Goal: Task Accomplishment & Management: Use online tool/utility

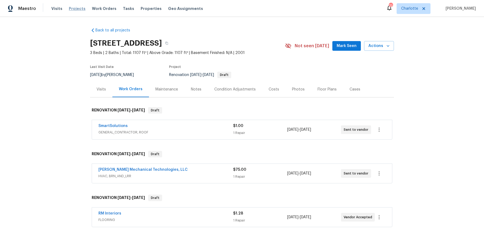
click at [77, 10] on span "Projects" at bounding box center [77, 8] width 17 height 5
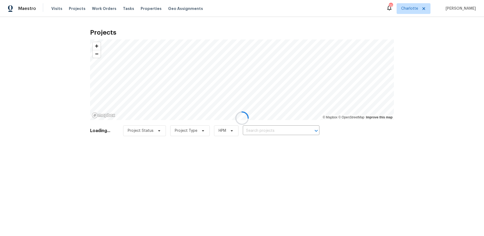
click at [296, 131] on div at bounding box center [242, 118] width 484 height 236
click at [287, 131] on div at bounding box center [242, 118] width 484 height 236
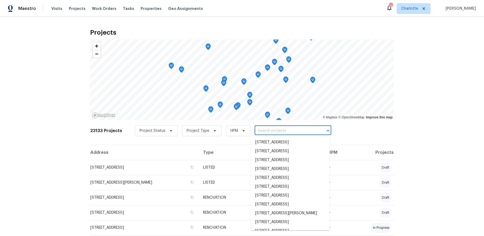
click at [279, 129] on input "text" at bounding box center [285, 131] width 62 height 8
paste input "7007 Church Wood Ln Huntersville, NC 28078"
type input "7007 Church Wood Ln Huntersville, NC 28078"
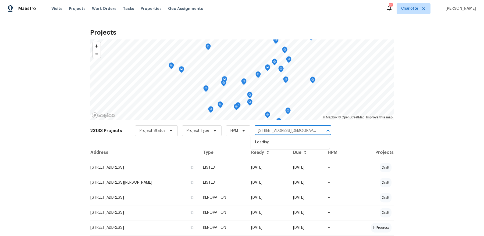
scroll to position [0, 20]
click at [279, 141] on li "[STREET_ADDRESS][DEMOGRAPHIC_DATA]" at bounding box center [290, 145] width 79 height 15
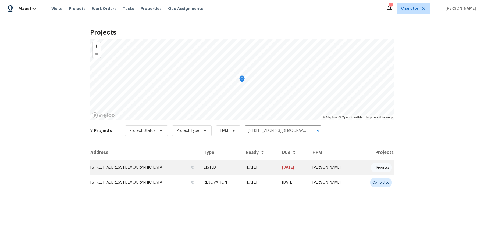
click at [278, 170] on td "07/08/25" at bounding box center [259, 167] width 36 height 15
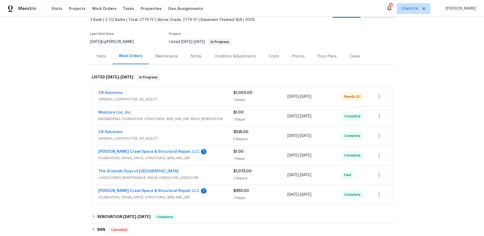
scroll to position [34, 0]
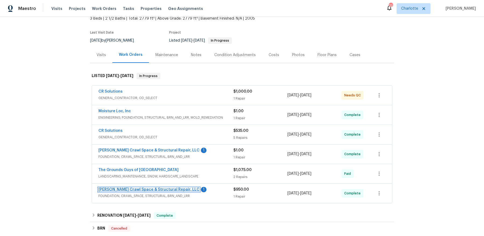
click at [169, 188] on link "Falcone Crawl Space & Structural Repair, LLC" at bounding box center [148, 190] width 101 height 4
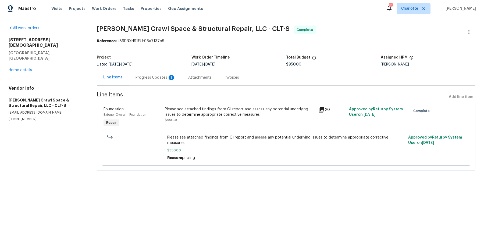
click at [151, 78] on div "Progress Updates 1" at bounding box center [155, 77] width 40 height 5
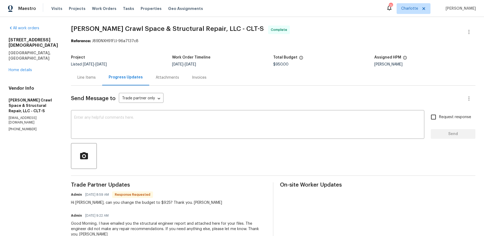
click at [82, 78] on div "Line Items" at bounding box center [86, 77] width 18 height 5
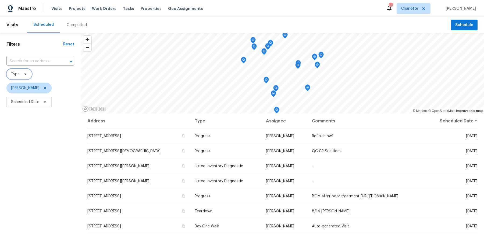
click at [24, 76] on icon at bounding box center [25, 74] width 4 height 4
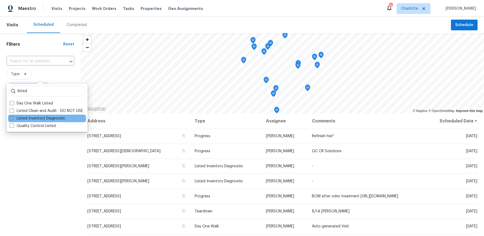
type input "listed"
click at [35, 120] on label "Listed Inventory Diagnostic" at bounding box center [37, 118] width 55 height 5
click at [13, 119] on input "Listed Inventory Diagnostic" at bounding box center [11, 117] width 3 height 3
checkbox input "true"
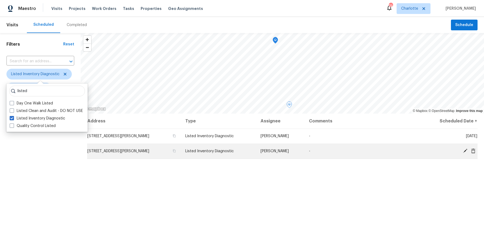
click at [473, 152] on icon at bounding box center [472, 151] width 5 height 5
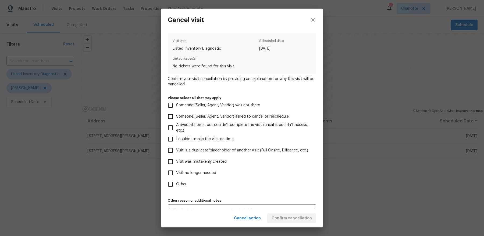
click at [181, 186] on span "Other" at bounding box center [181, 185] width 10 height 6
click at [176, 186] on input "Other" at bounding box center [170, 184] width 11 height 11
checkbox input "true"
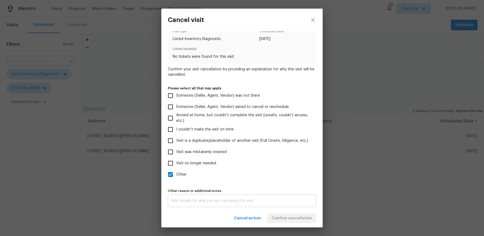
click at [198, 204] on div "x Other reason or additional notes" at bounding box center [242, 201] width 148 height 12
click at [277, 224] on div "Cancel action Confirm cancellation" at bounding box center [241, 218] width 161 height 19
click at [286, 217] on span "Confirm cancellation" at bounding box center [291, 218] width 40 height 7
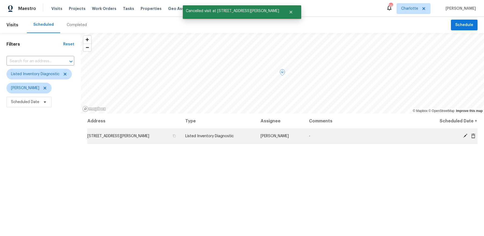
click at [474, 136] on icon at bounding box center [473, 135] width 4 height 5
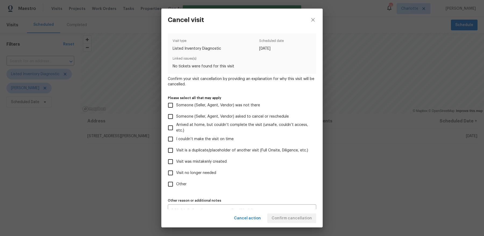
click at [179, 184] on span "Other" at bounding box center [181, 185] width 10 height 6
click at [176, 184] on input "Other" at bounding box center [170, 184] width 11 height 11
checkbox input "true"
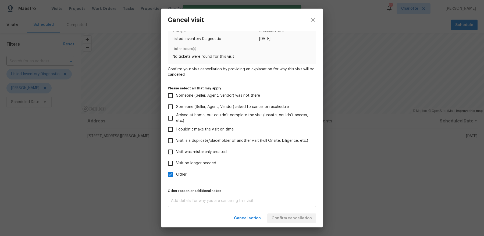
click at [189, 204] on div "x Other reason or additional notes" at bounding box center [242, 201] width 148 height 12
click at [290, 227] on div "Cancel action Confirm cancellation" at bounding box center [241, 218] width 161 height 19
click at [290, 216] on span "Confirm cancellation" at bounding box center [291, 218] width 40 height 7
